Goal: Book appointment/travel/reservation

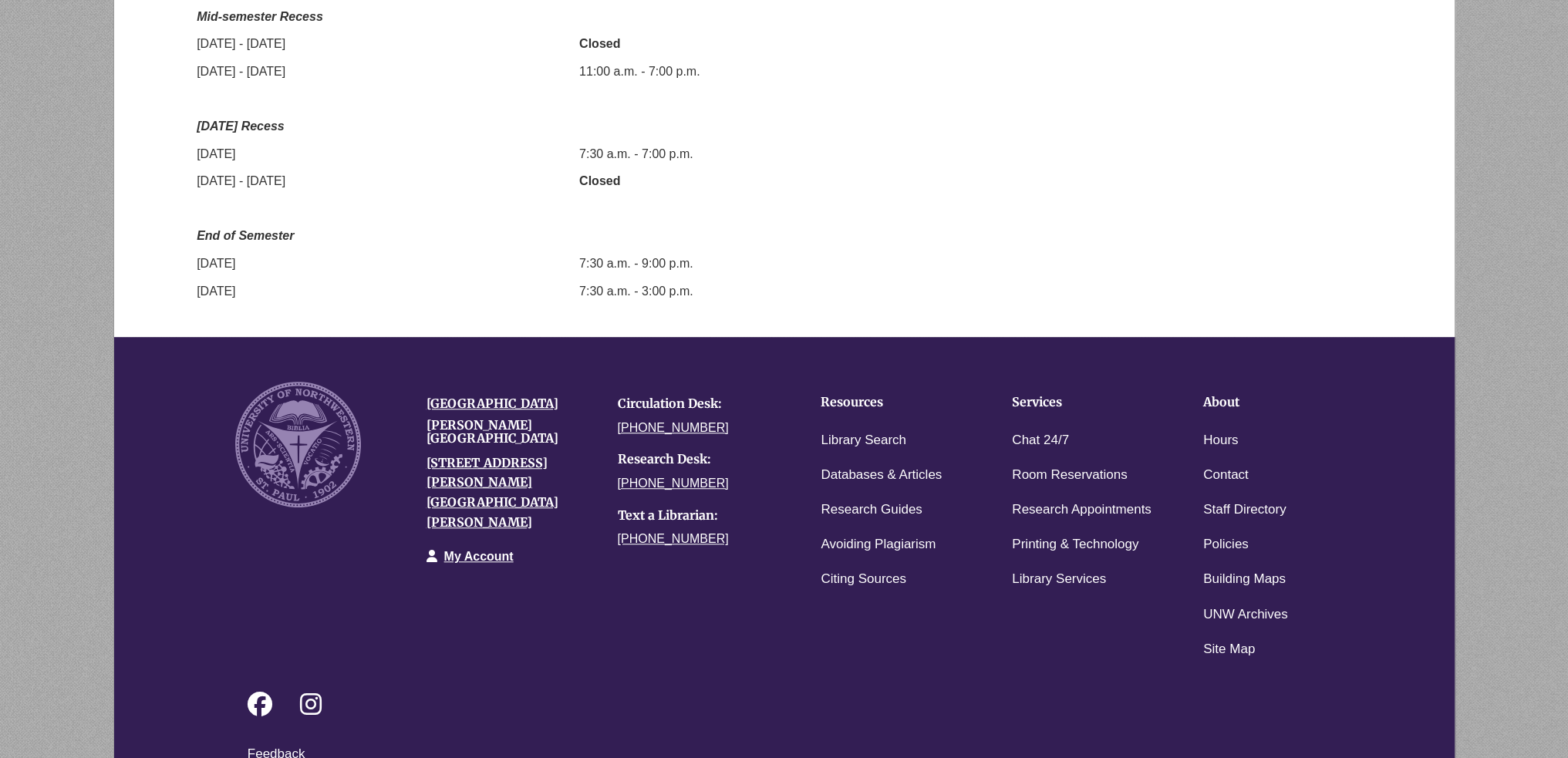
scroll to position [1569, 0]
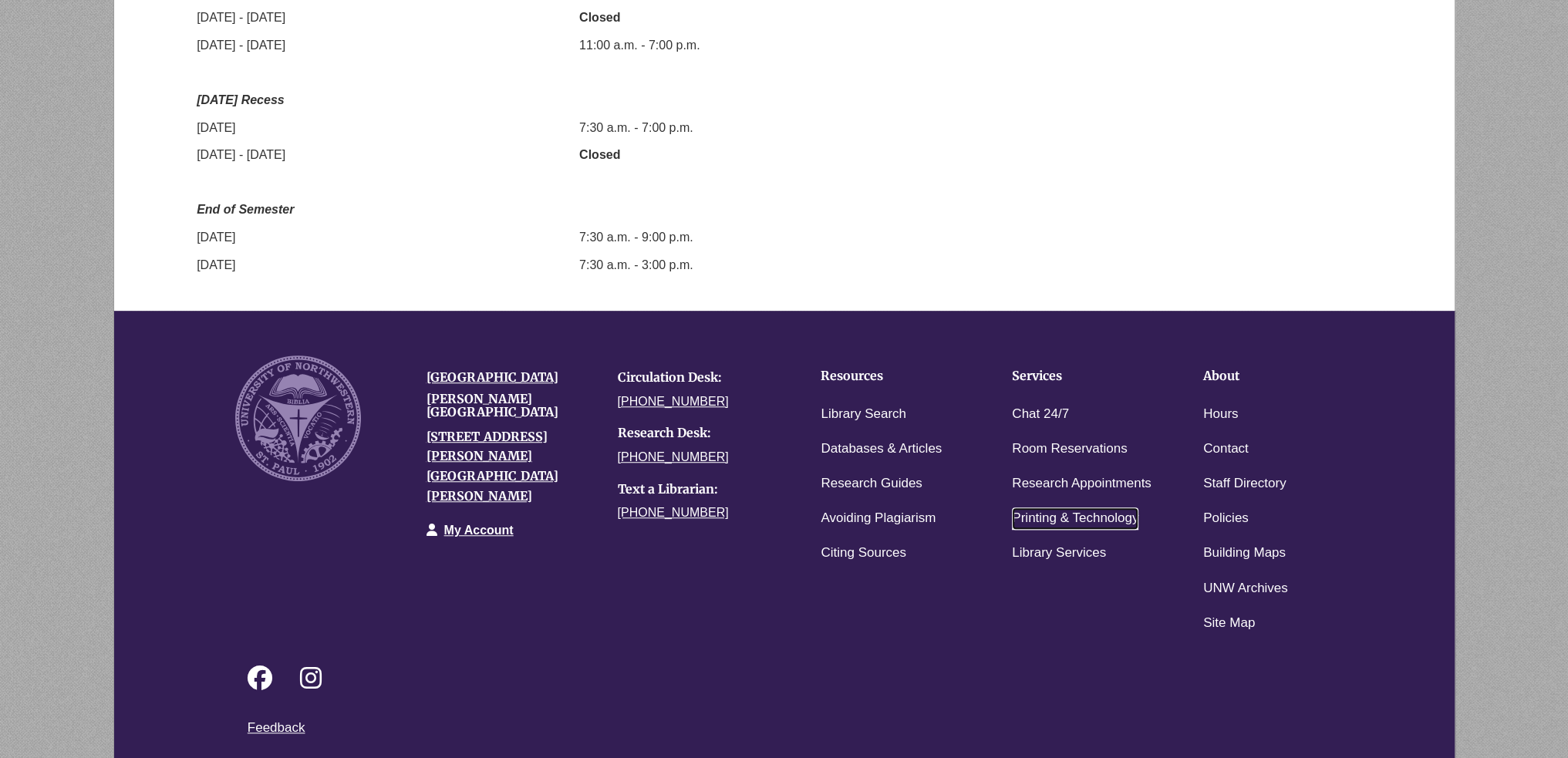
click at [1028, 508] on link "Printing & Technology" at bounding box center [1076, 519] width 127 height 22
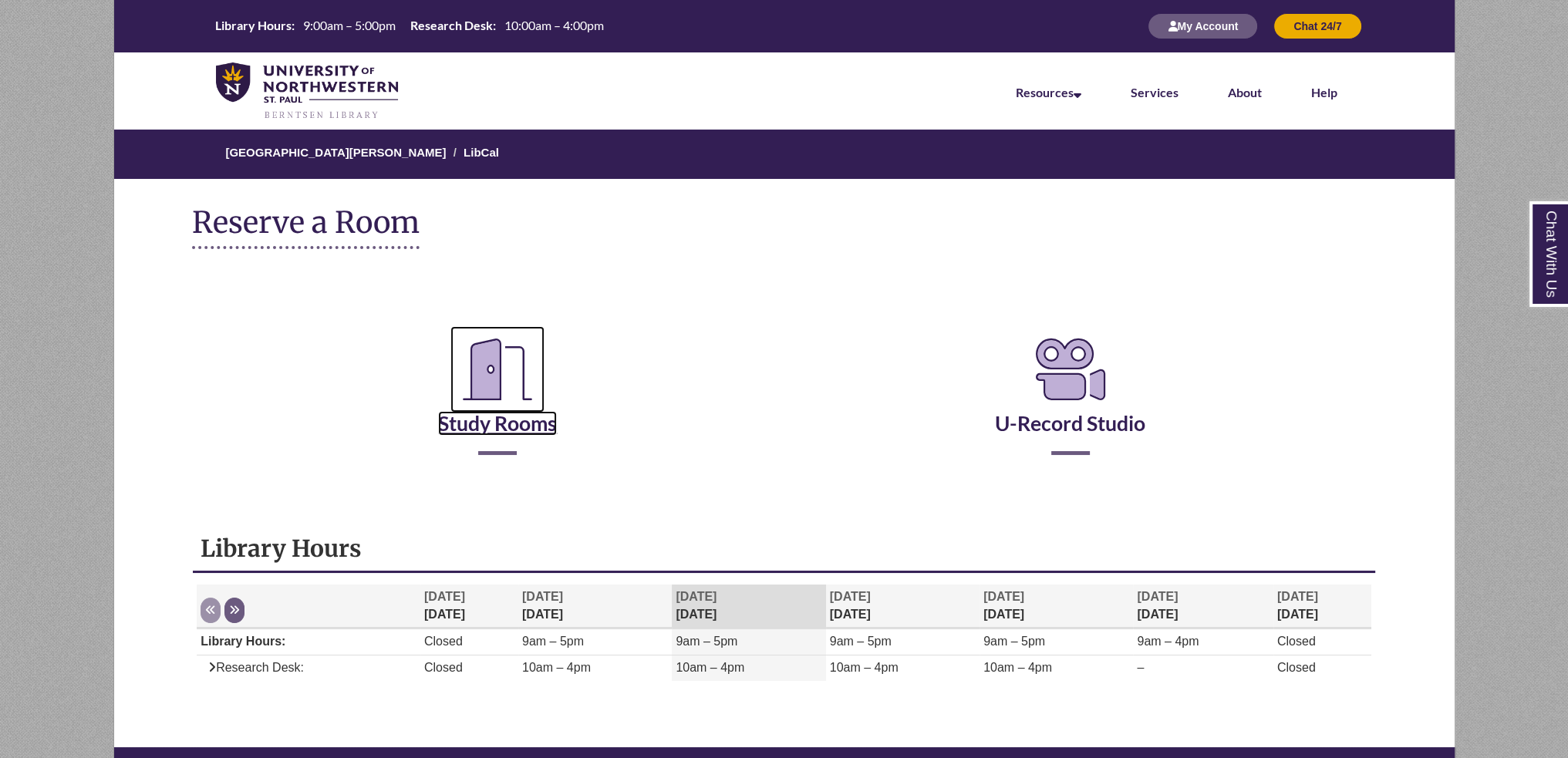
click at [487, 417] on link "Study Rooms" at bounding box center [498, 403] width 119 height 63
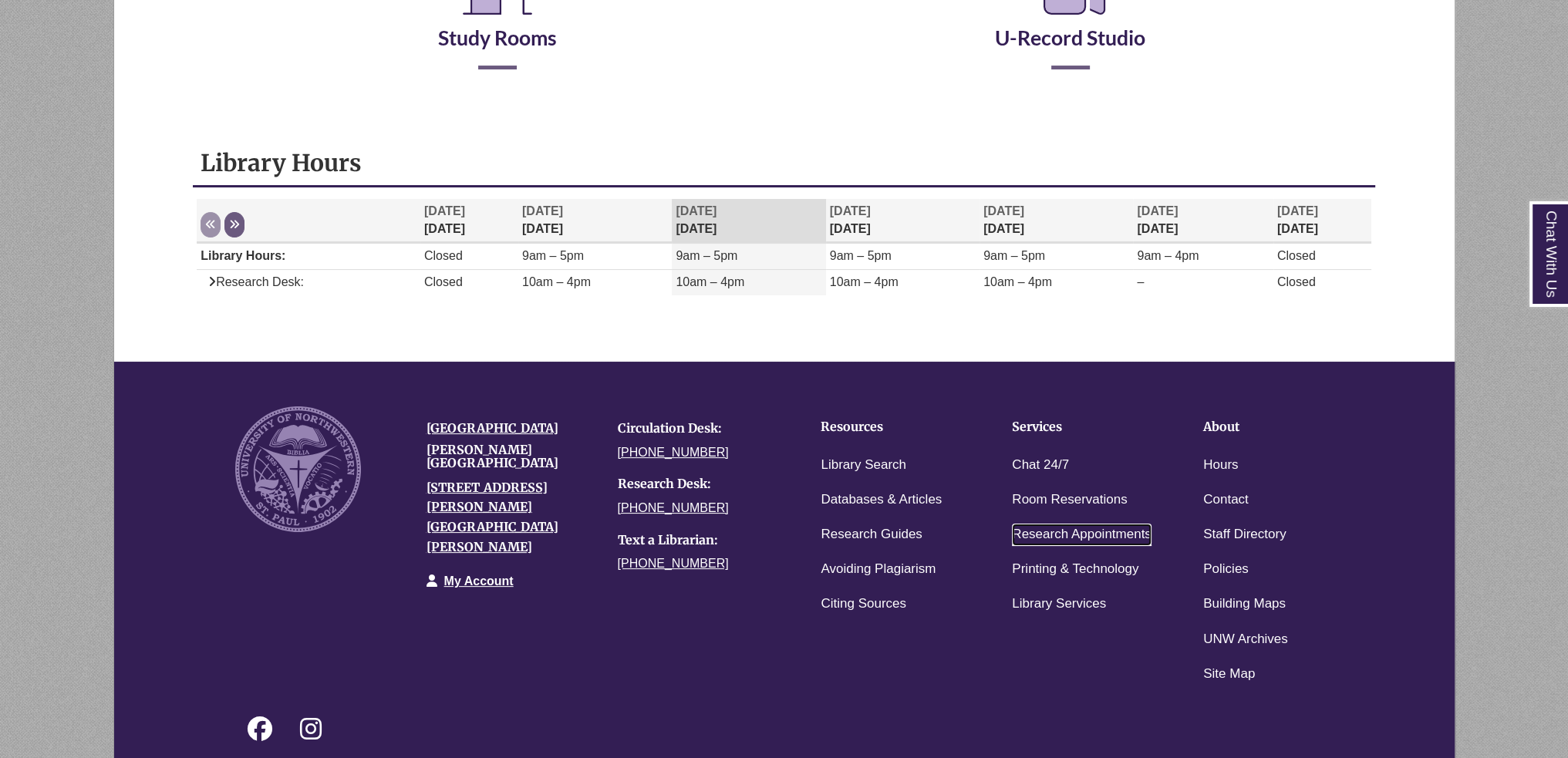
click at [1102, 526] on link "Research Appointments" at bounding box center [1081, 534] width 140 height 22
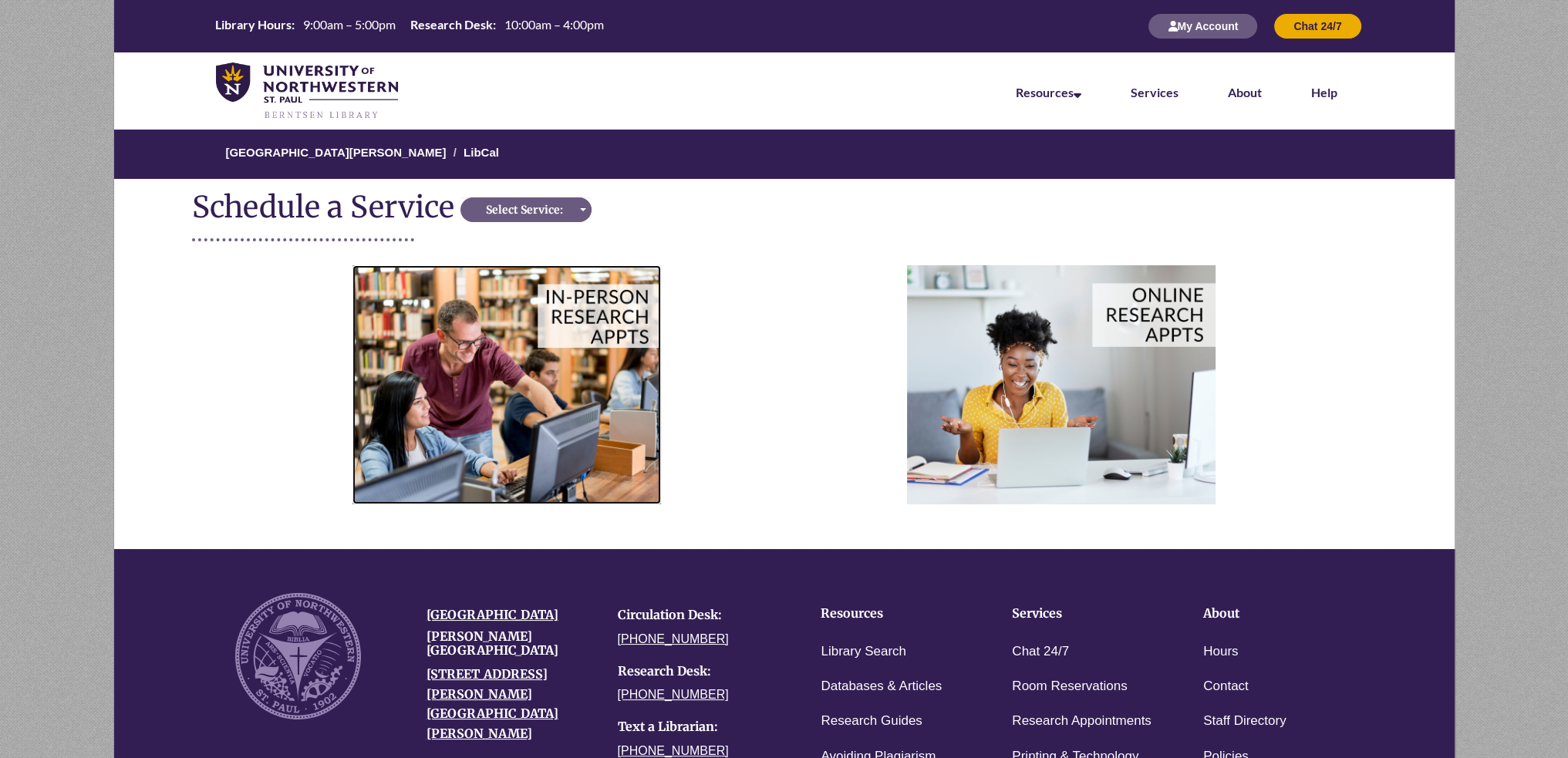
click at [490, 376] on img at bounding box center [507, 385] width 309 height 238
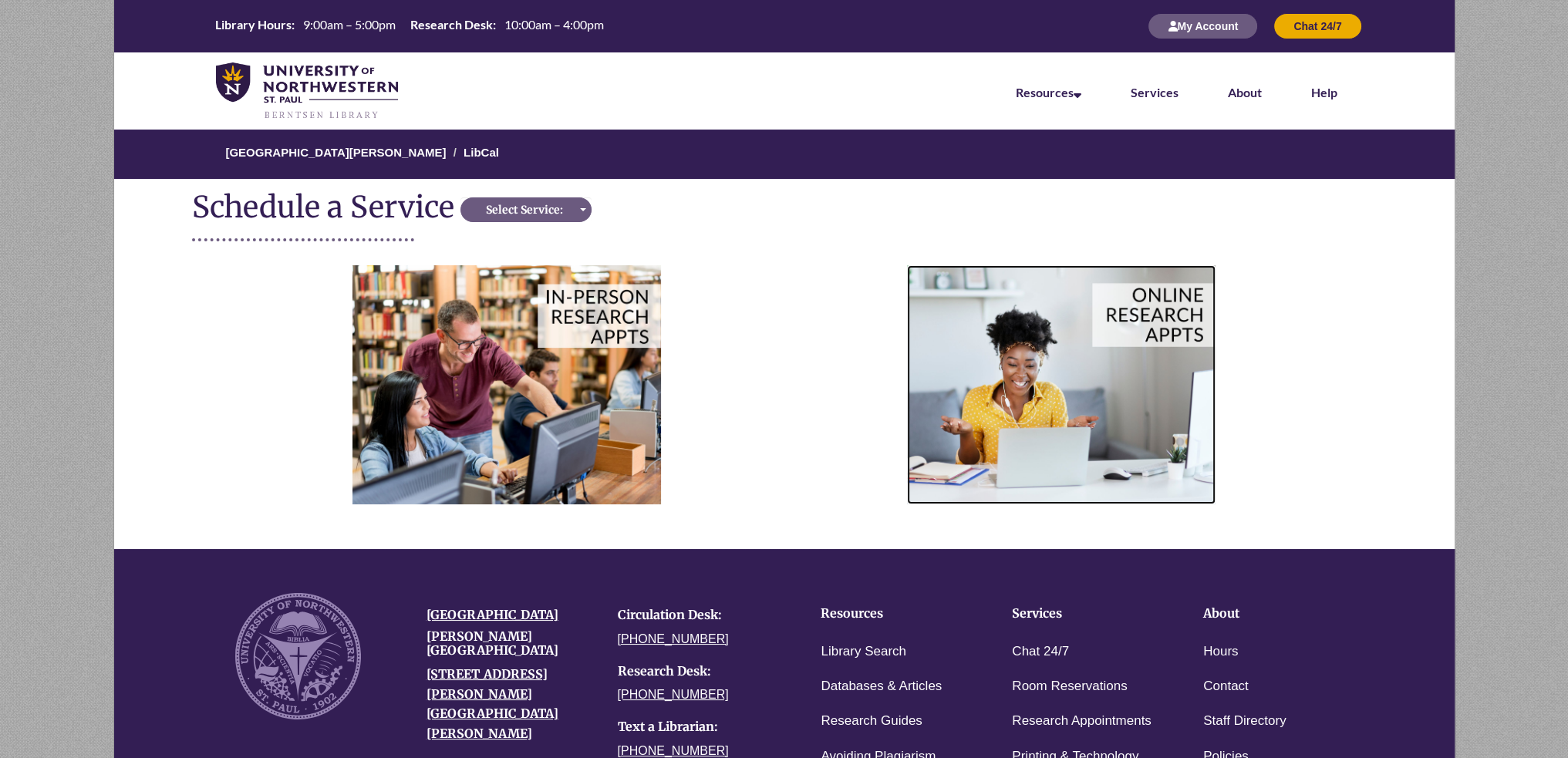
click at [938, 404] on img at bounding box center [1062, 385] width 309 height 238
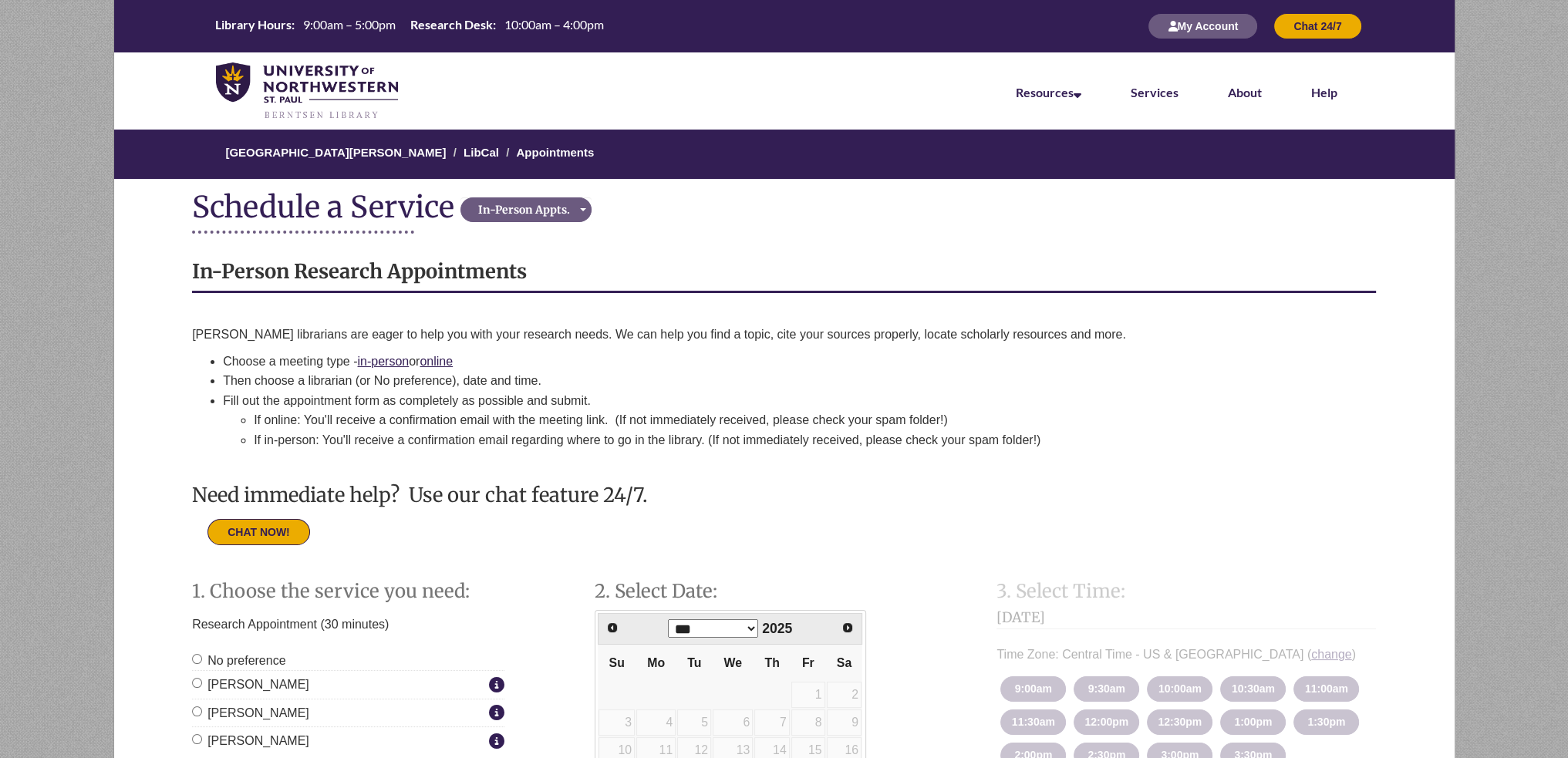
scroll to position [309, 0]
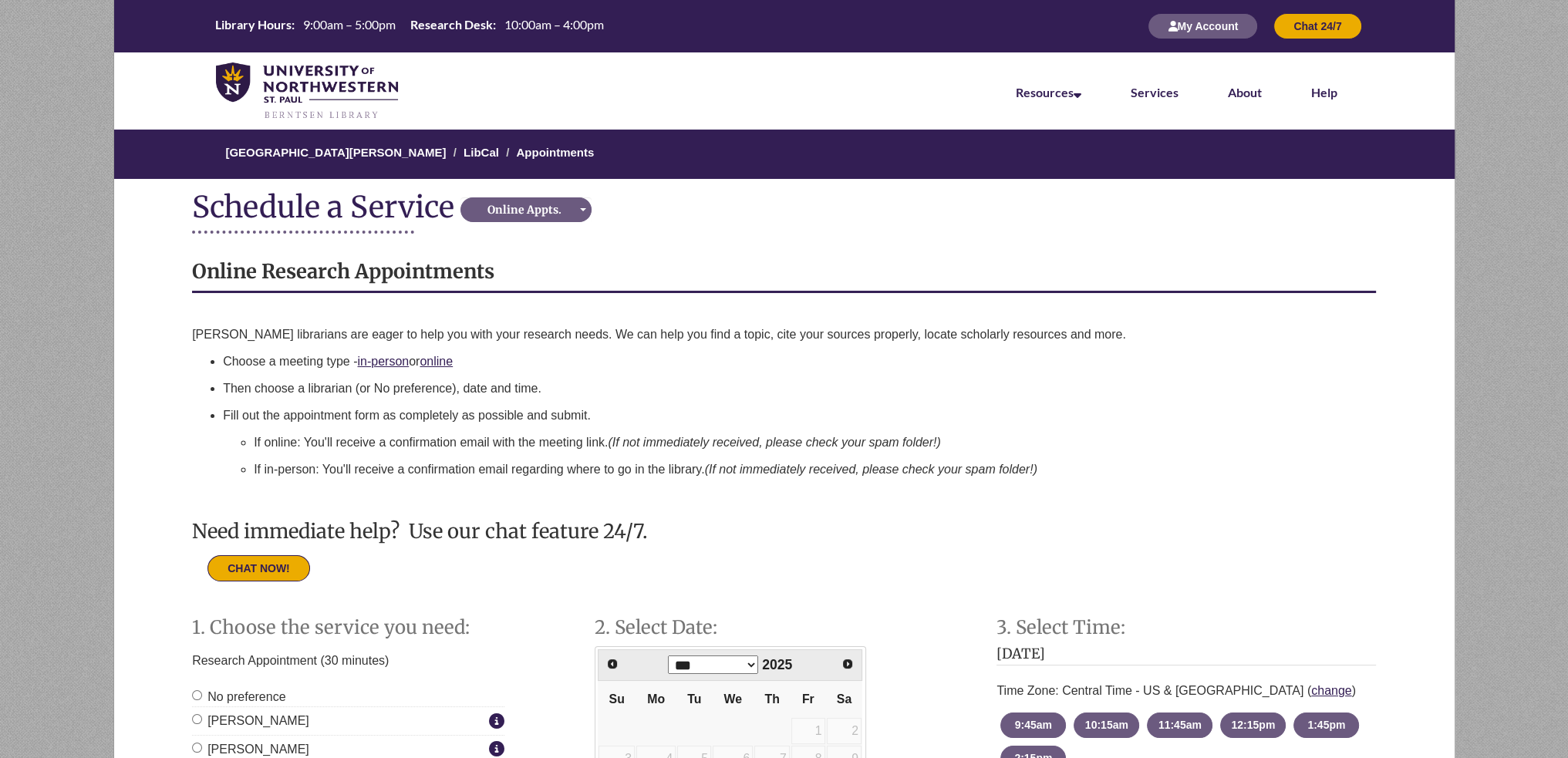
scroll to position [232, 0]
